Goal: Task Accomplishment & Management: Use online tool/utility

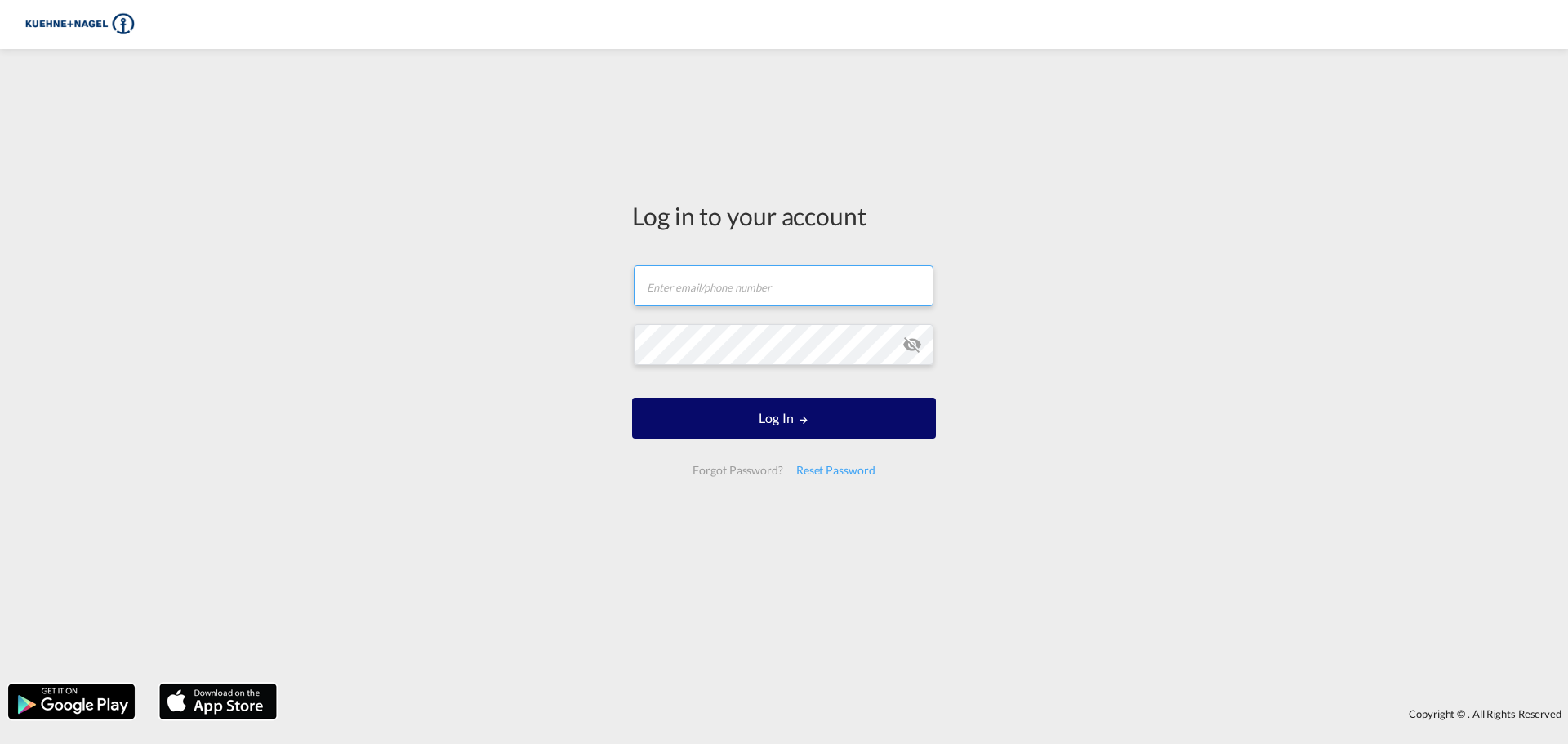
type input "[PERSON_NAME][EMAIL_ADDRESS][PERSON_NAME][DOMAIN_NAME]"
click at [715, 419] on button "Log In" at bounding box center [784, 418] width 304 height 41
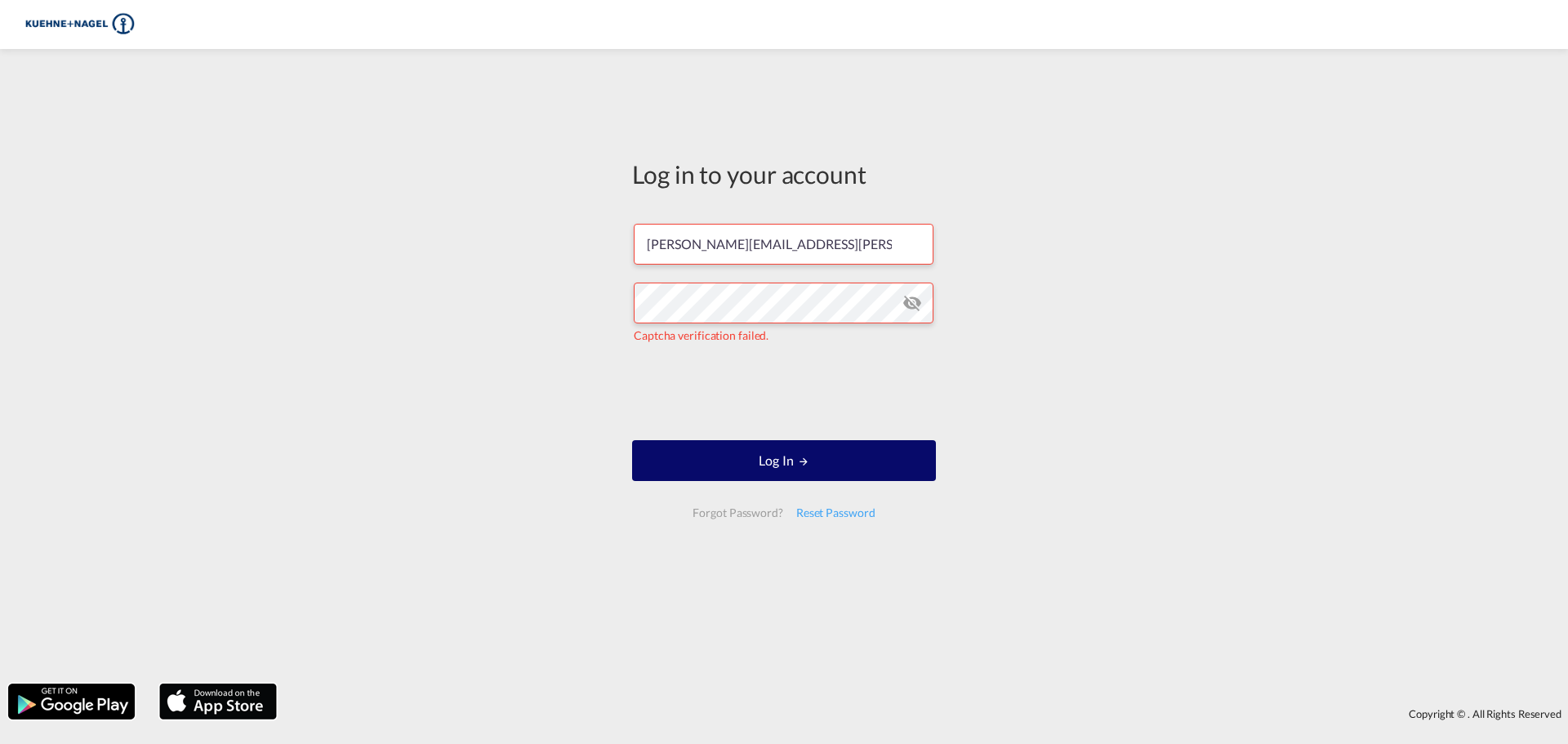
click at [862, 464] on button "Log In" at bounding box center [784, 461] width 304 height 41
